Goal: Communication & Community: Participate in discussion

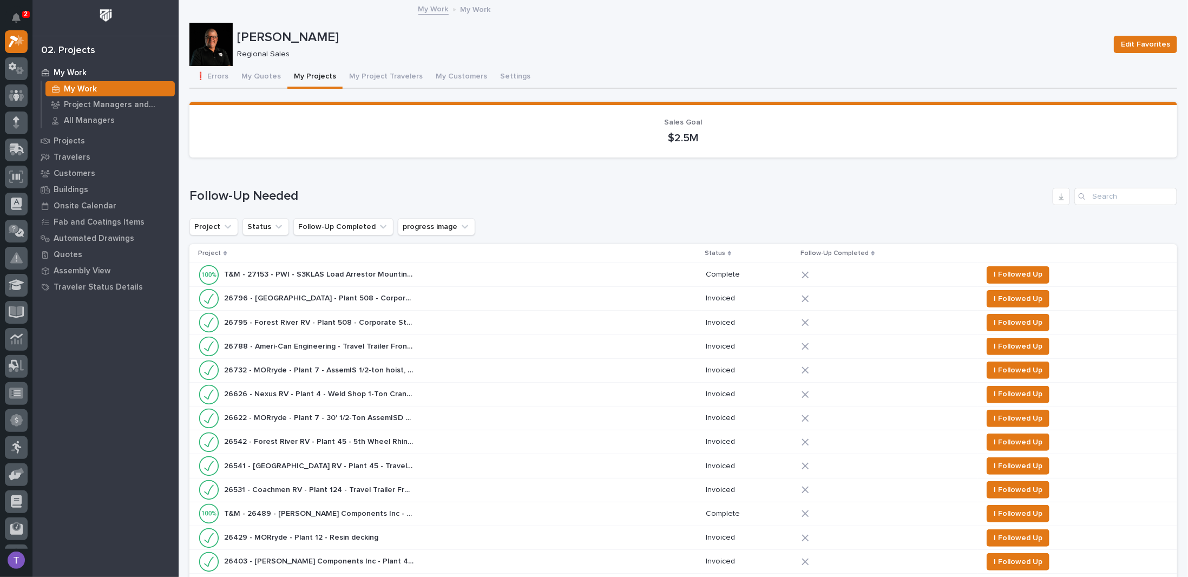
scroll to position [704, 0]
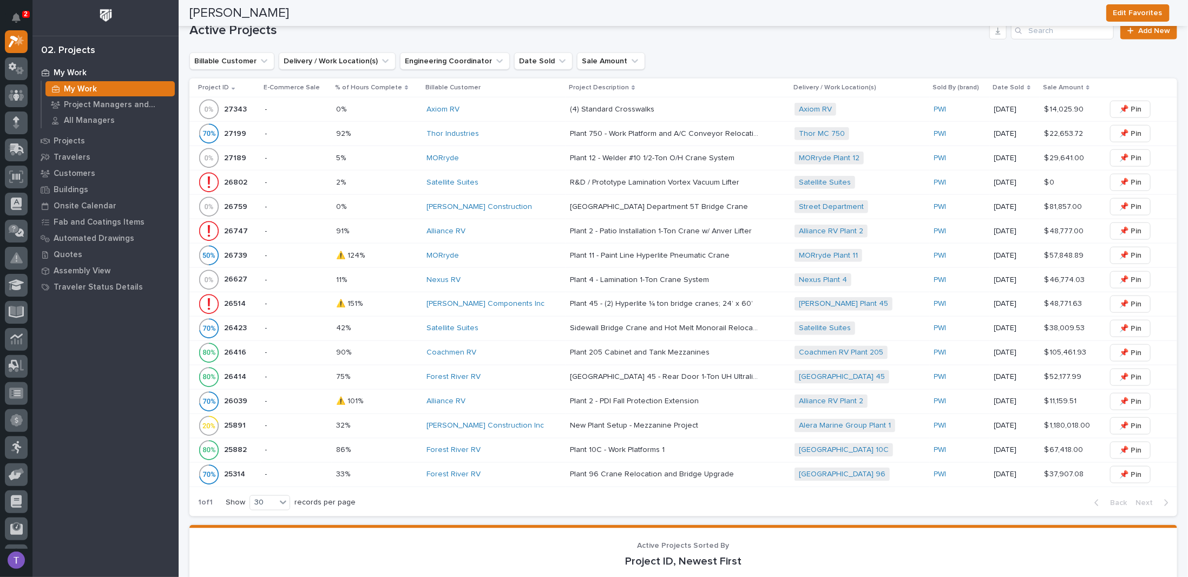
click at [227, 103] on p "27343" at bounding box center [236, 108] width 25 height 11
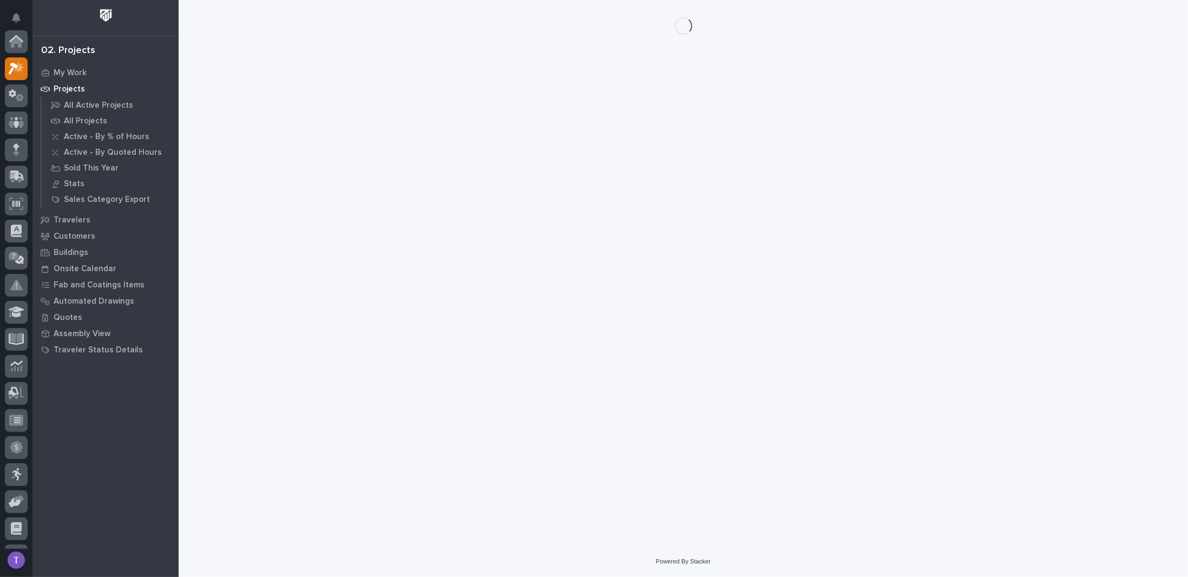
scroll to position [27, 0]
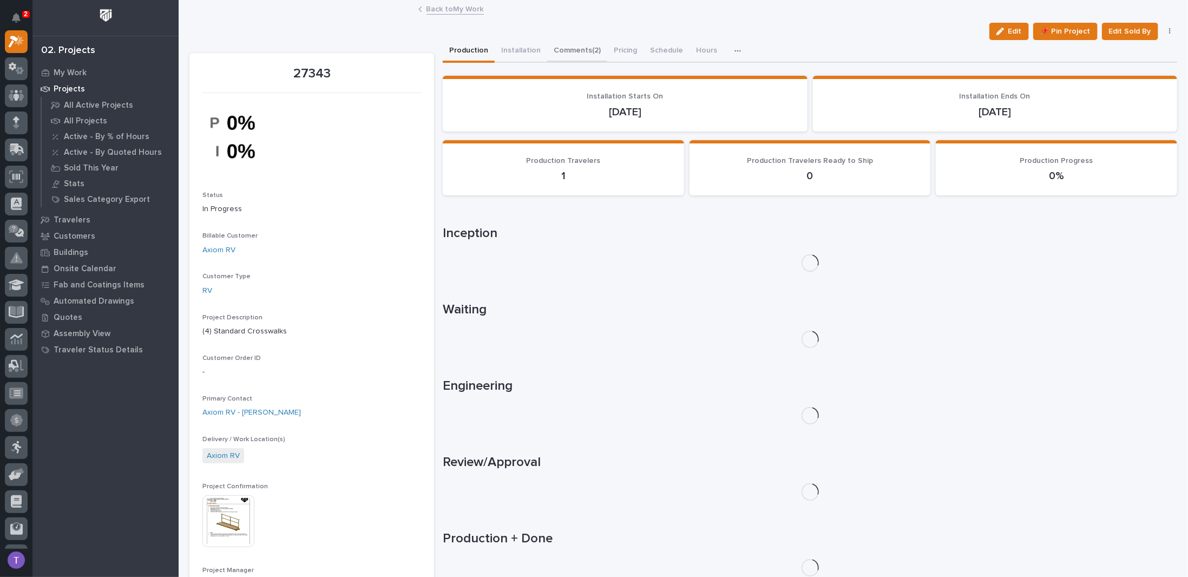
click at [565, 45] on button "Comments (2)" at bounding box center [577, 51] width 60 height 23
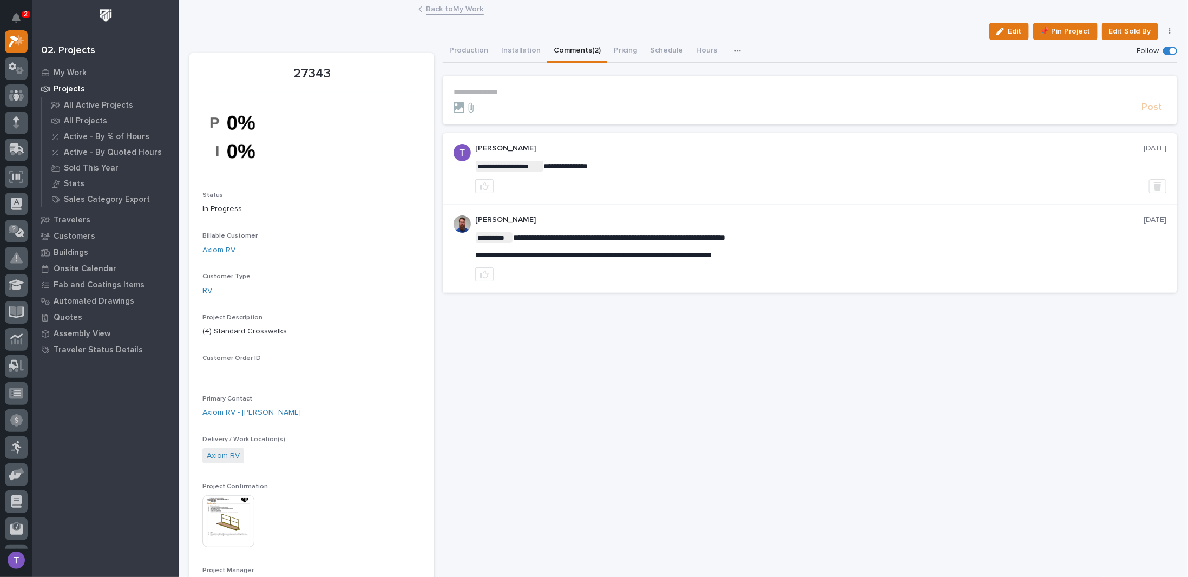
click at [512, 90] on p "**********" at bounding box center [810, 92] width 713 height 9
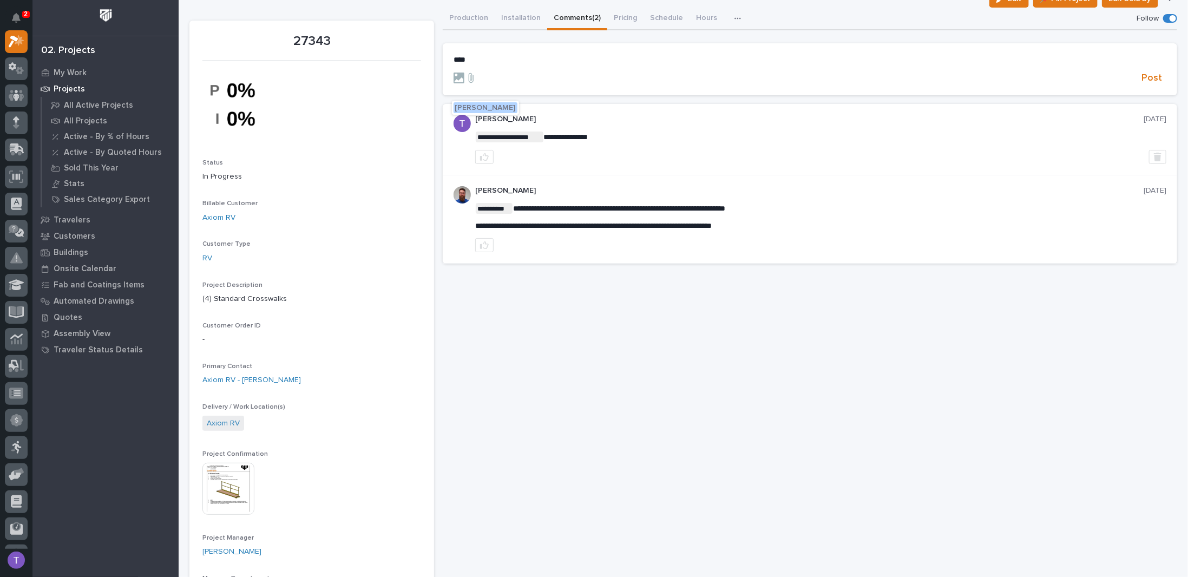
scroll to position [54, 0]
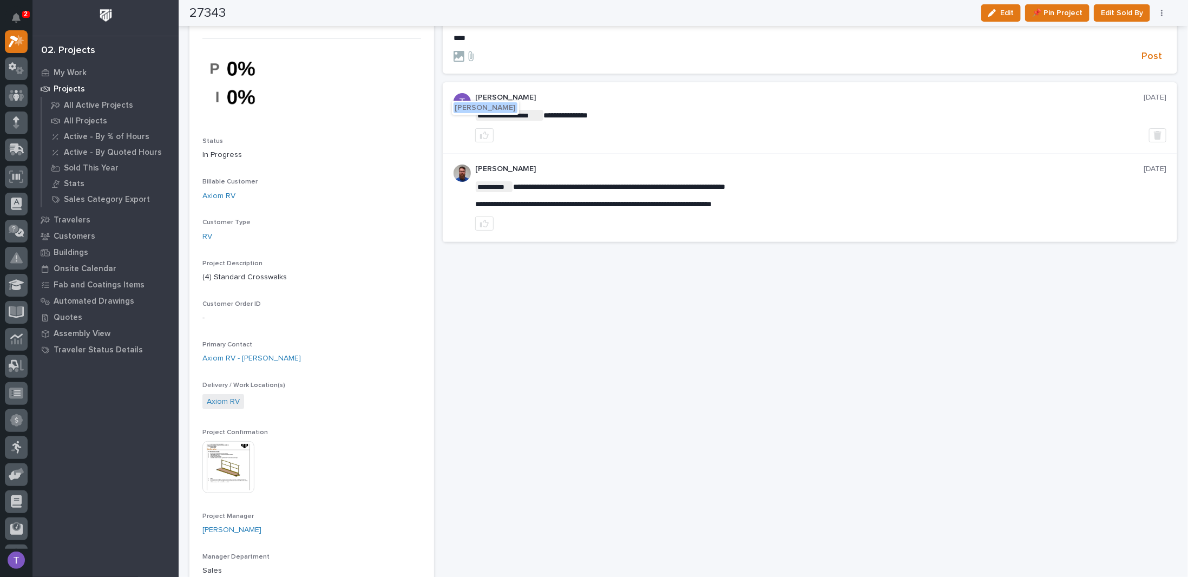
click at [494, 106] on span "[PERSON_NAME]" at bounding box center [485, 108] width 61 height 8
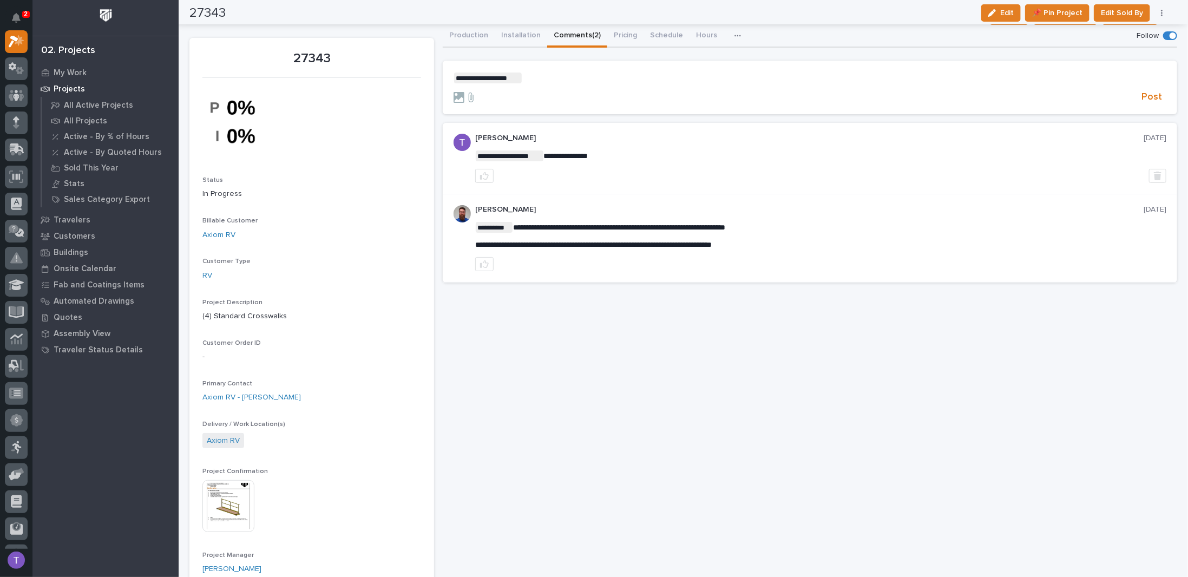
scroll to position [0, 0]
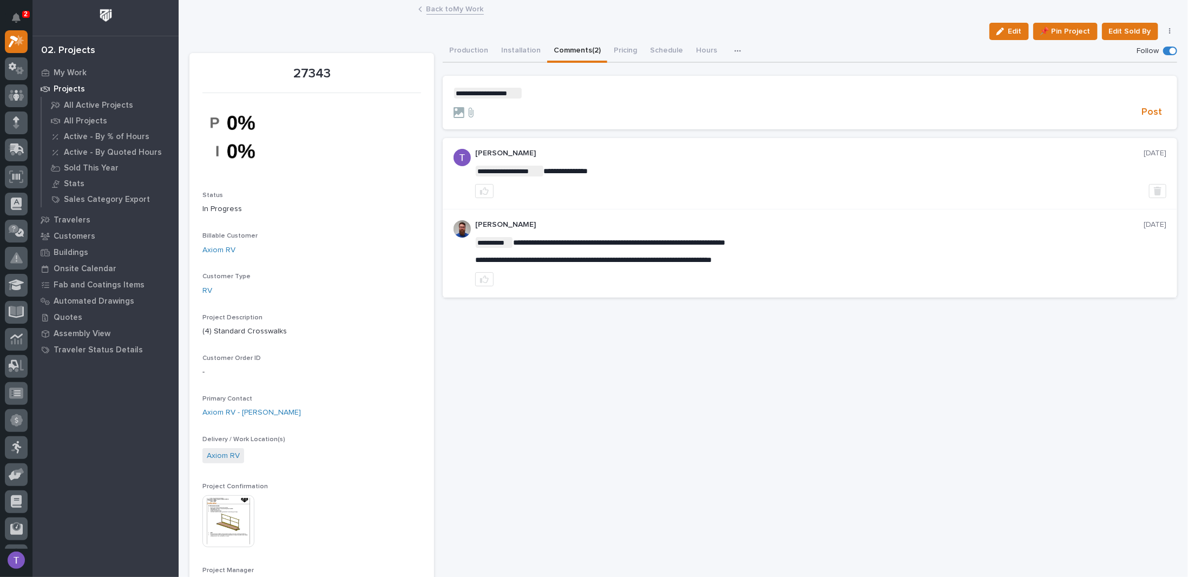
click at [568, 90] on p "**********" at bounding box center [810, 93] width 713 height 11
click at [1147, 113] on span "Post" at bounding box center [1152, 112] width 21 height 12
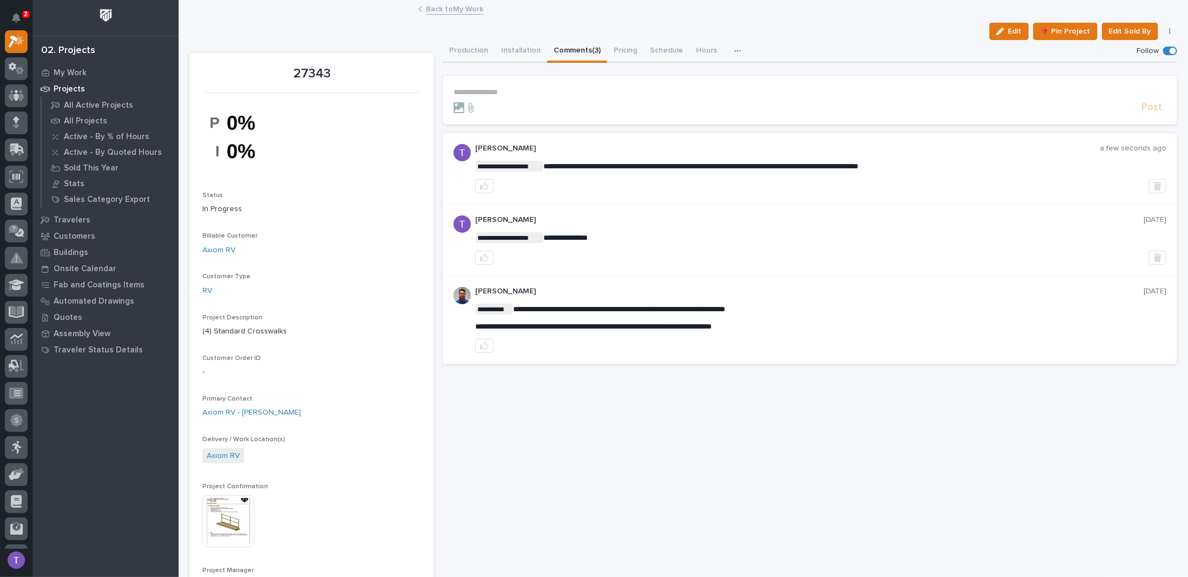
click at [430, 7] on link "Back to My Work" at bounding box center [455, 8] width 57 height 12
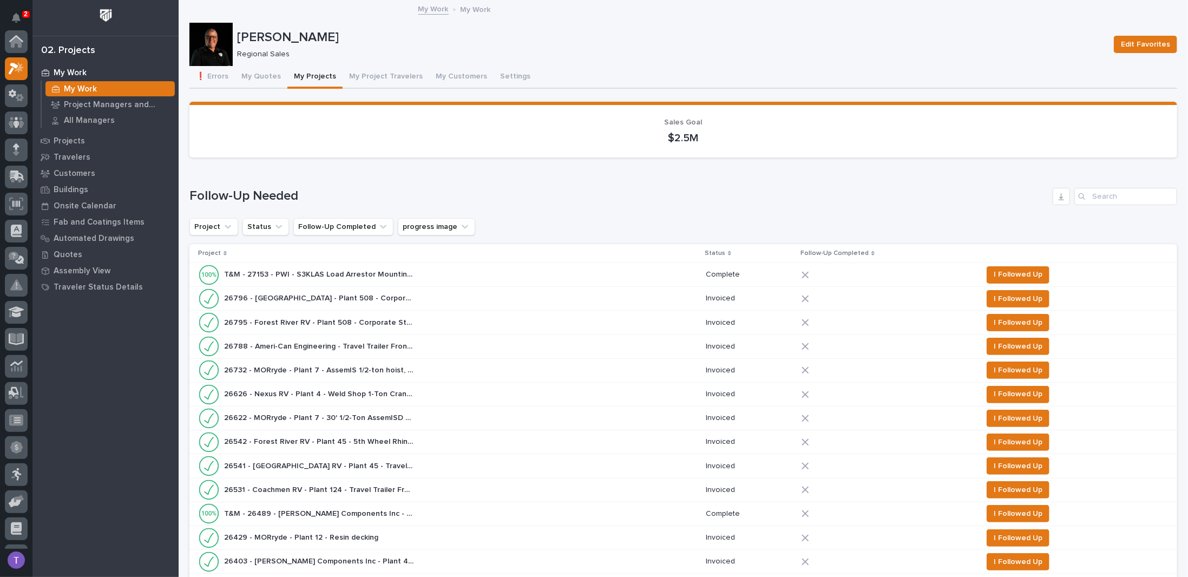
scroll to position [27, 0]
